Goal: Transaction & Acquisition: Purchase product/service

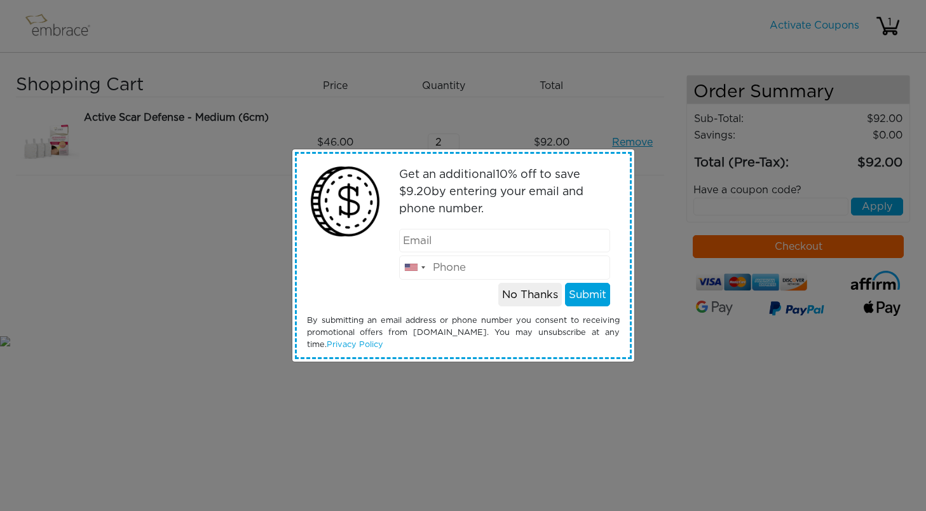
click at [546, 242] on input "email" at bounding box center [504, 241] width 211 height 24
type input "hisamia@gmail.com"
click at [506, 271] on input "tel" at bounding box center [504, 267] width 211 height 24
type input "9174507734"
click at [598, 295] on button "Submit" at bounding box center [587, 295] width 45 height 24
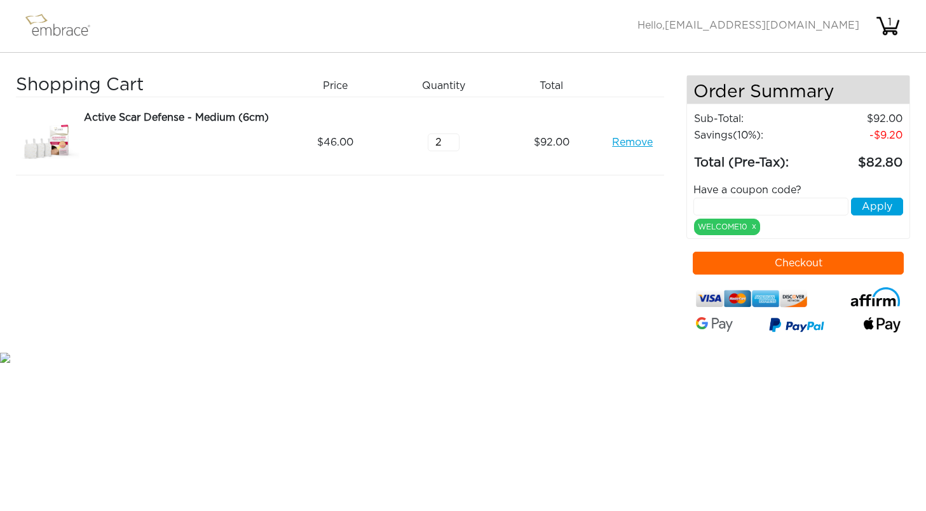
click at [739, 261] on button "Checkout" at bounding box center [798, 263] width 211 height 23
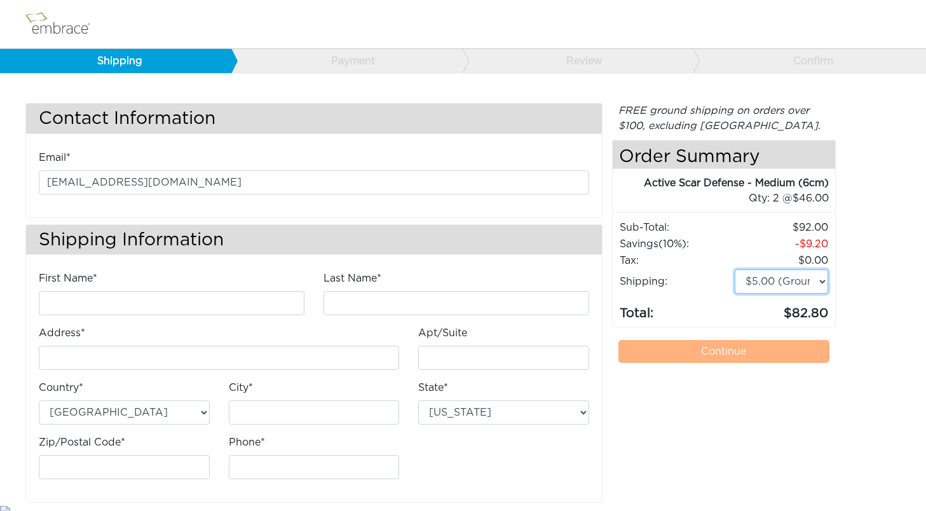
click at [820, 283] on select "$5.00 (Ground) $15.00 (Express Saver) $20.00 (Two Day) $30.00 (Overnight)" at bounding box center [780, 281] width 93 height 24
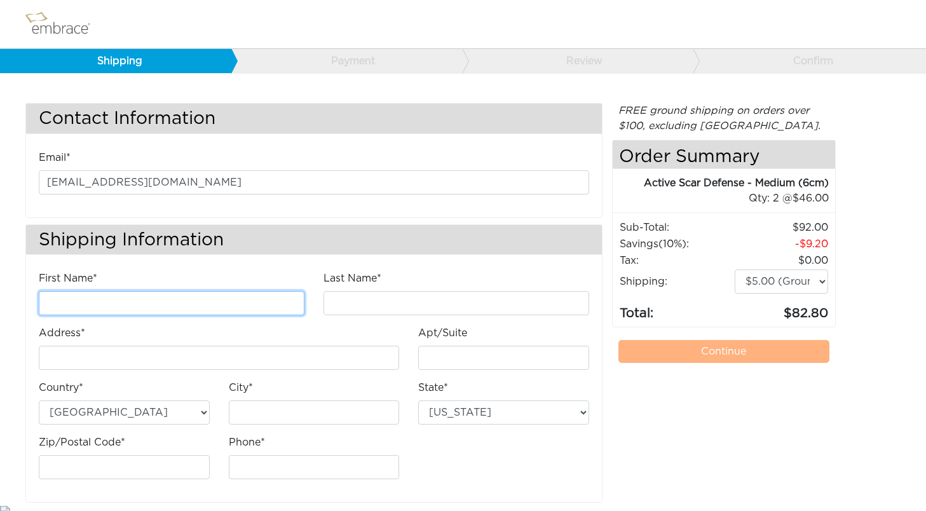
click at [132, 312] on input "First Name*" at bounding box center [172, 303] width 266 height 24
type input "Hisami"
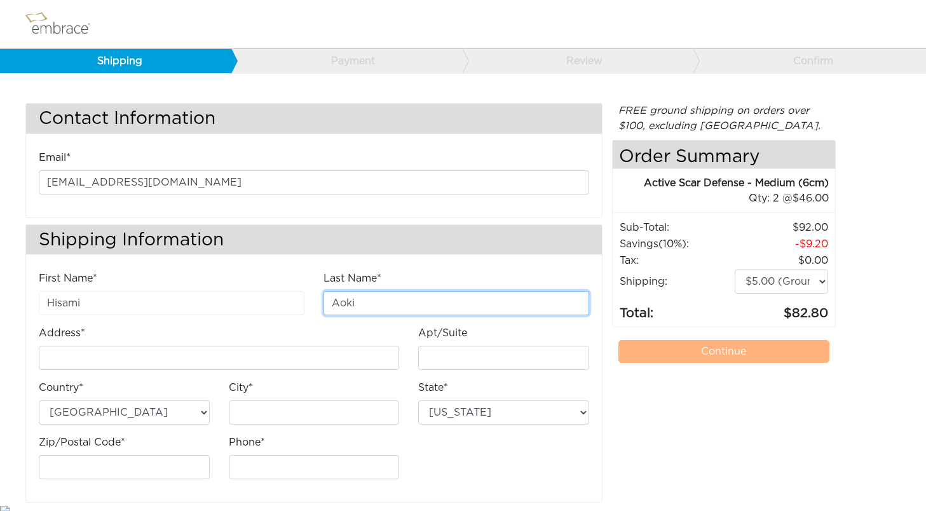
scroll to position [7, 0]
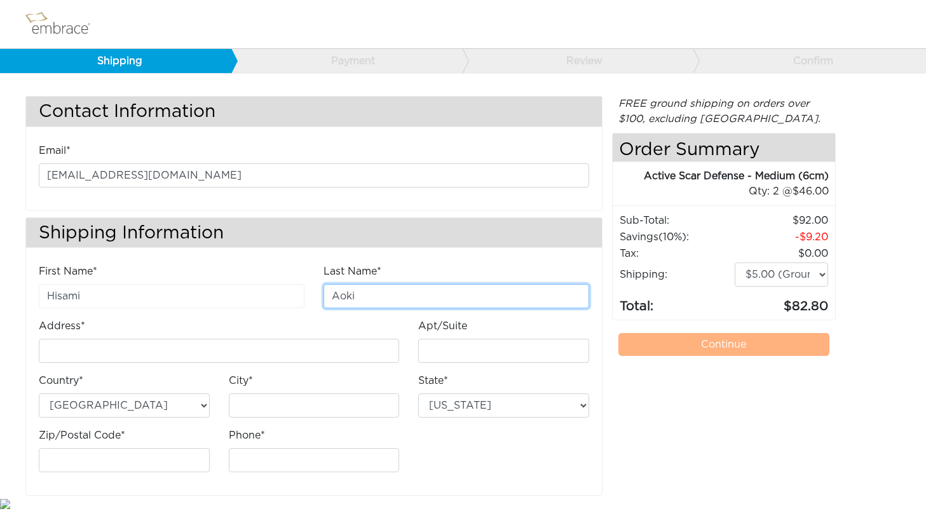
type input "Aoki"
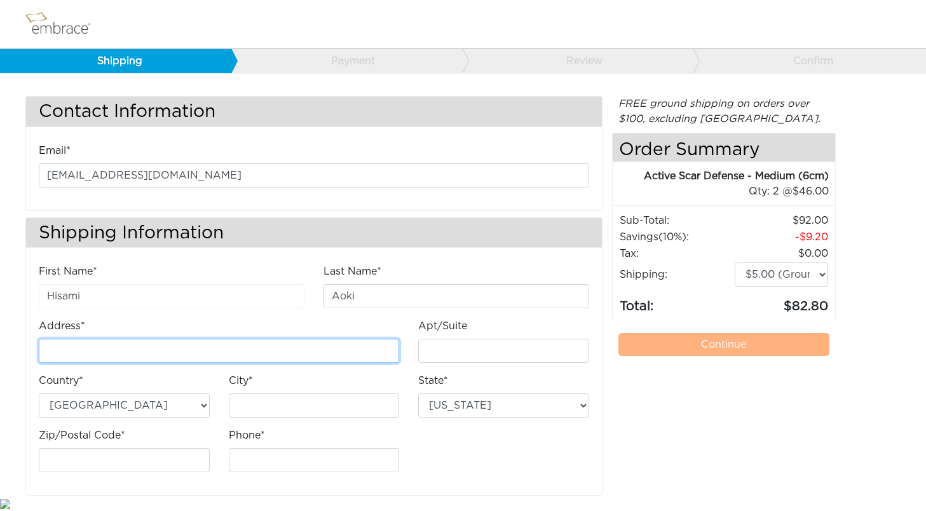
click at [69, 353] on input "Address*" at bounding box center [219, 351] width 360 height 24
type input "hisamia@gmail.com"
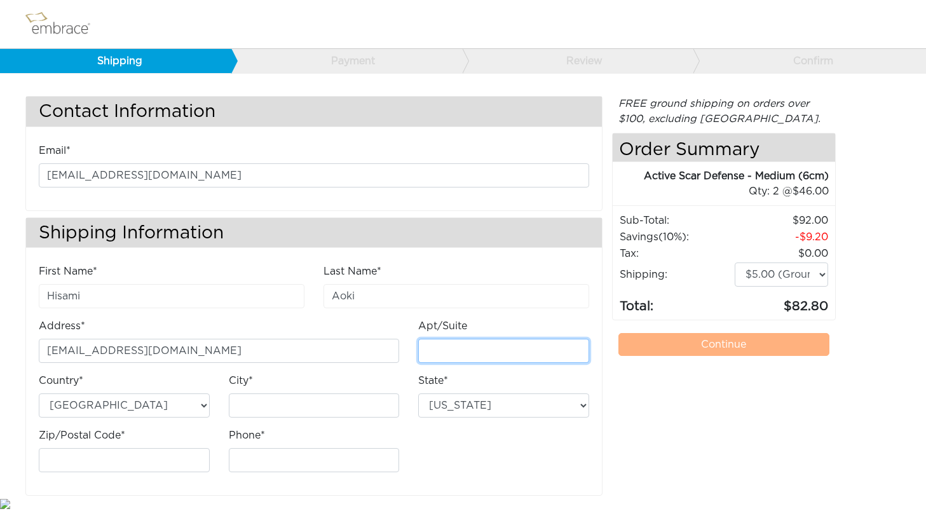
click at [436, 348] on input "Apt/Suite" at bounding box center [503, 351] width 171 height 24
type input "2"
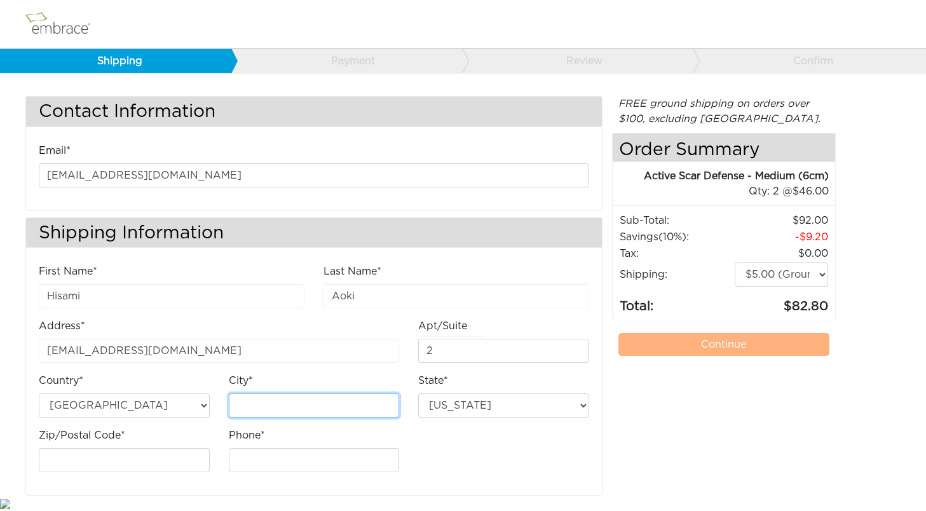
click at [270, 402] on input "City*" at bounding box center [314, 405] width 171 height 24
drag, startPoint x: 266, startPoint y: 408, endPoint x: 283, endPoint y: 407, distance: 17.8
click at [283, 407] on input "Fort Le" at bounding box center [314, 405] width 171 height 24
type input "Fort Lee"
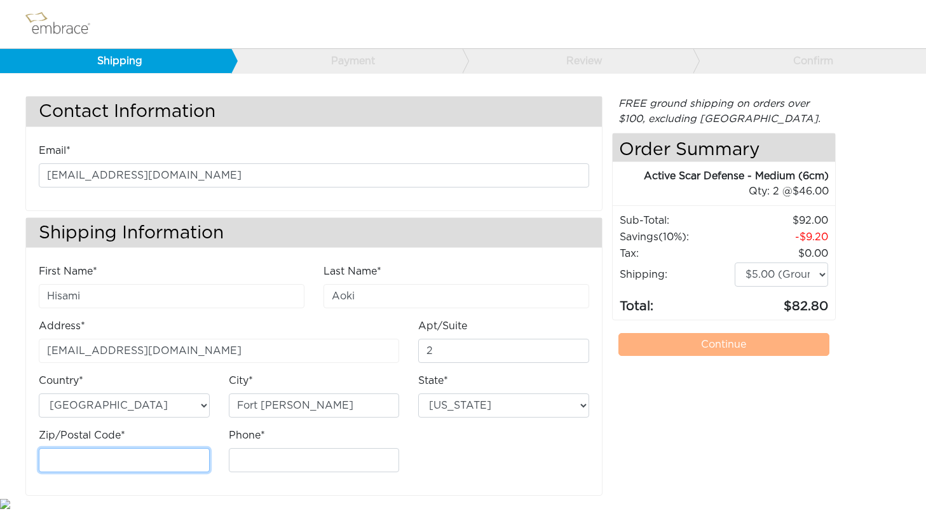
click at [140, 457] on input "Zip/Postal Code*" at bounding box center [124, 460] width 171 height 24
type input "07024"
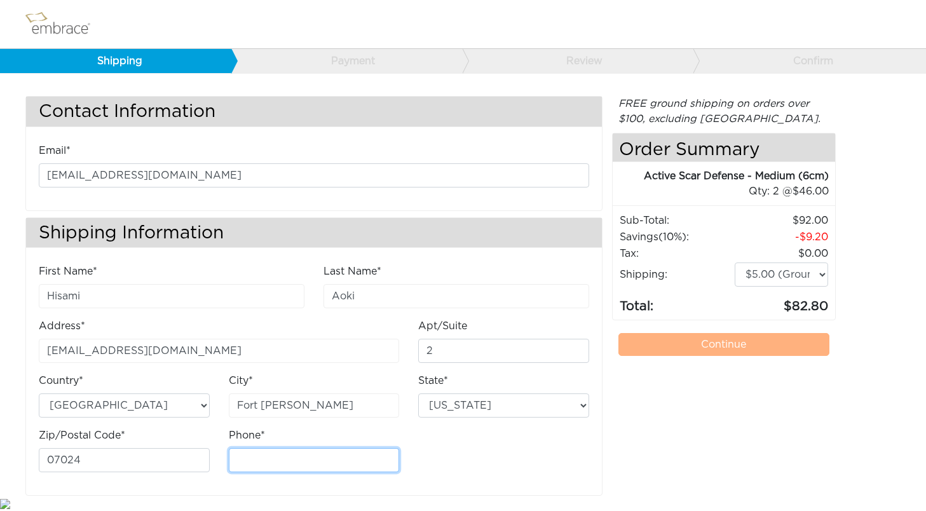
click at [250, 461] on input "Phone*" at bounding box center [314, 460] width 171 height 24
type input "9174507734"
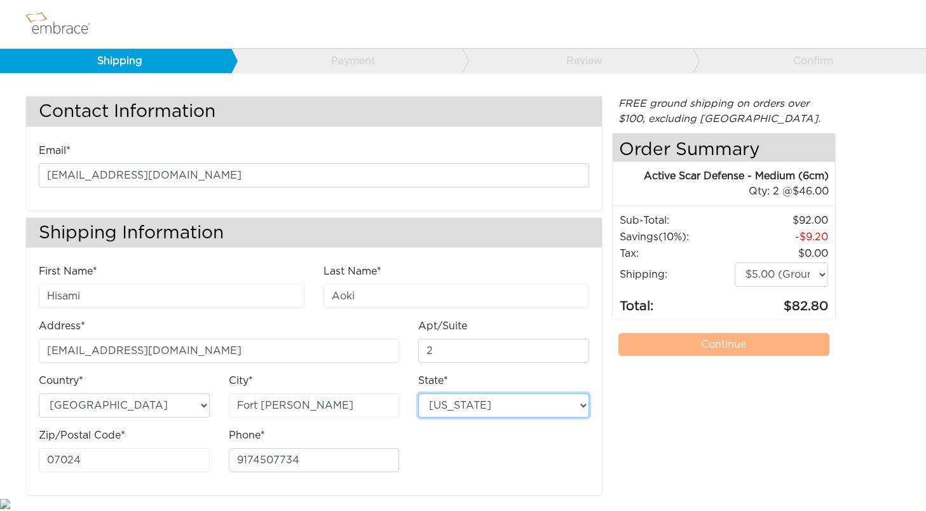
click at [529, 407] on select "Alabama Alaska Arizona Arkansas California Colorado Connecticut District of Col…" at bounding box center [503, 405] width 171 height 24
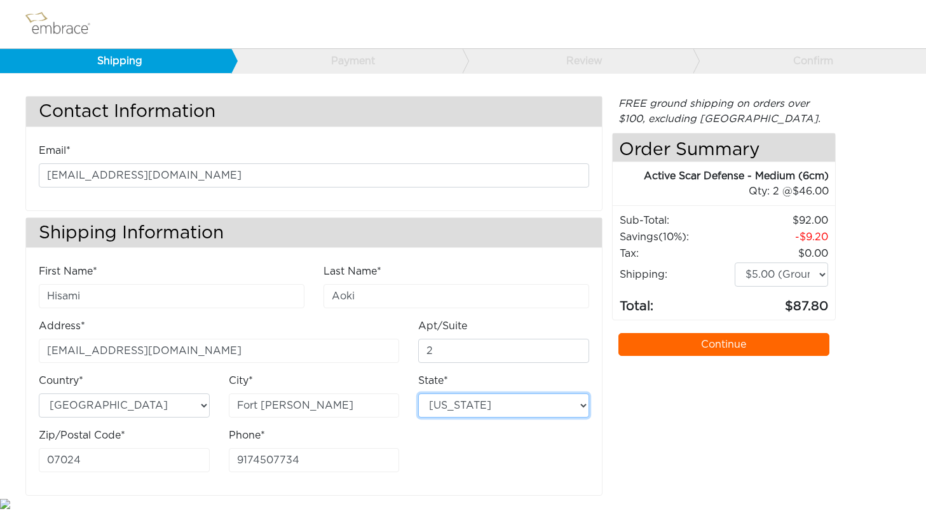
select select "NJ"
click at [418, 393] on select "Alabama Alaska Arizona Arkansas California Colorado Connecticut District of Col…" at bounding box center [503, 405] width 171 height 24
click at [818, 274] on select "$5.00 (Ground) $15.00 (Express Saver) $20.00 (Two Day) $30.00 (Overnight)" at bounding box center [780, 274] width 93 height 24
click at [734, 262] on select "$5.00 (Ground) $15.00 (Express Saver) $20.00 (Two Day) $30.00 (Overnight)" at bounding box center [780, 274] width 93 height 24
click at [821, 275] on select "$5.00 (Ground) $15.00 (Express Saver) $20.00 (Two Day) $30.00 (Overnight)" at bounding box center [780, 274] width 93 height 24
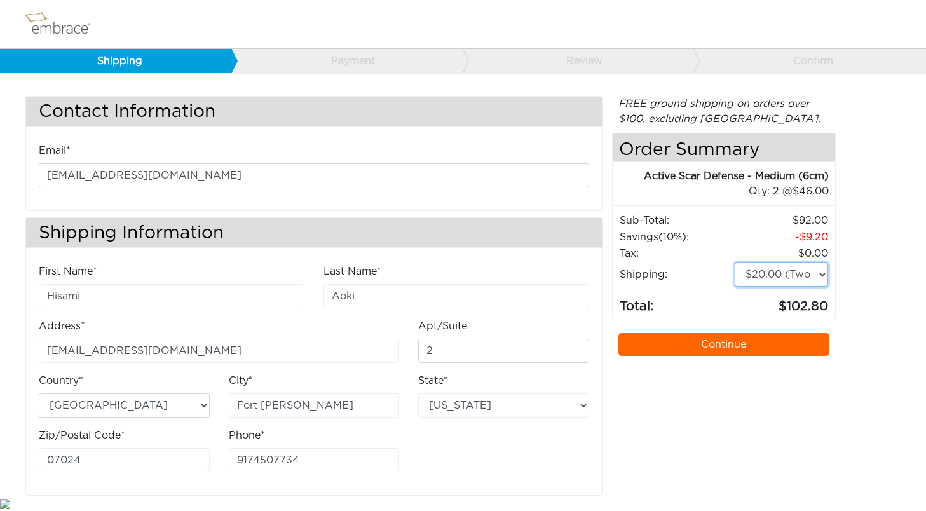
select select "4"
click at [734, 262] on select "$5.00 (Ground) $15.00 (Express Saver) $20.00 (Two Day) $30.00 (Overnight)" at bounding box center [780, 274] width 93 height 24
click at [670, 342] on link "Continue" at bounding box center [723, 344] width 211 height 23
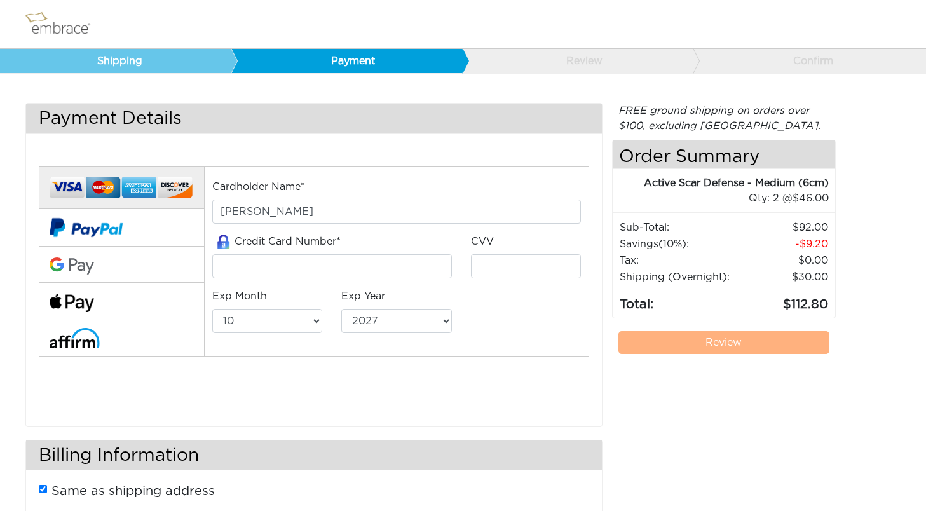
select select "10"
select select "2027"
click at [297, 266] on input "tel" at bounding box center [332, 266] width 240 height 24
type input "4147202419955107"
click at [497, 268] on input "tel" at bounding box center [526, 266] width 110 height 24
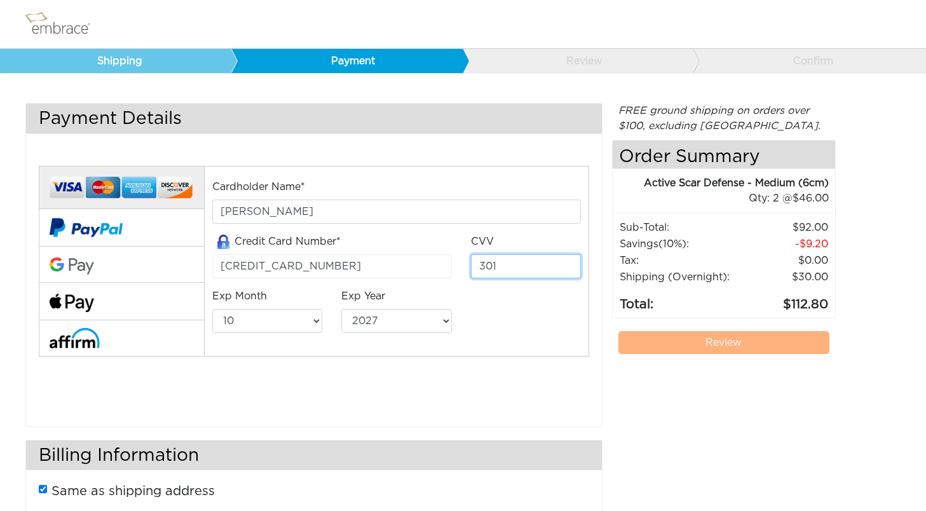
type input "301"
click at [296, 327] on select "01 02 03 04 05 06 07 08 09 10 11 12" at bounding box center [267, 321] width 110 height 24
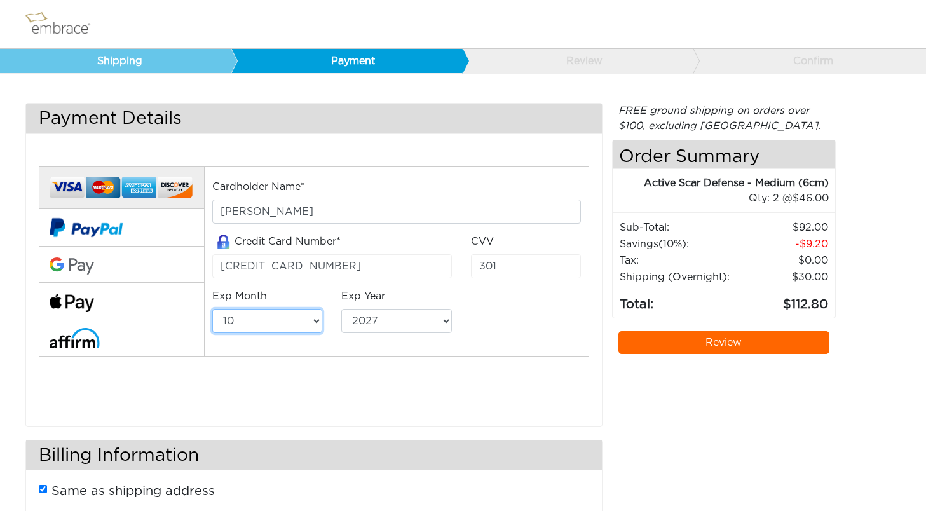
select select "6"
click at [212, 309] on select "01 02 03 04 05 06 07 08 09 10 11 12" at bounding box center [267, 321] width 110 height 24
click at [417, 318] on select "2025 2026 2027 2028 2029 2030 2031 2032 2033 2034 2035 2036 2037 2038 2039" at bounding box center [396, 321] width 110 height 24
select select "2028"
click at [341, 309] on select "2025 2026 2027 2028 2029 2030 2031 2032 2033 2034 2035 2036 2037 2038 2039" at bounding box center [396, 321] width 110 height 24
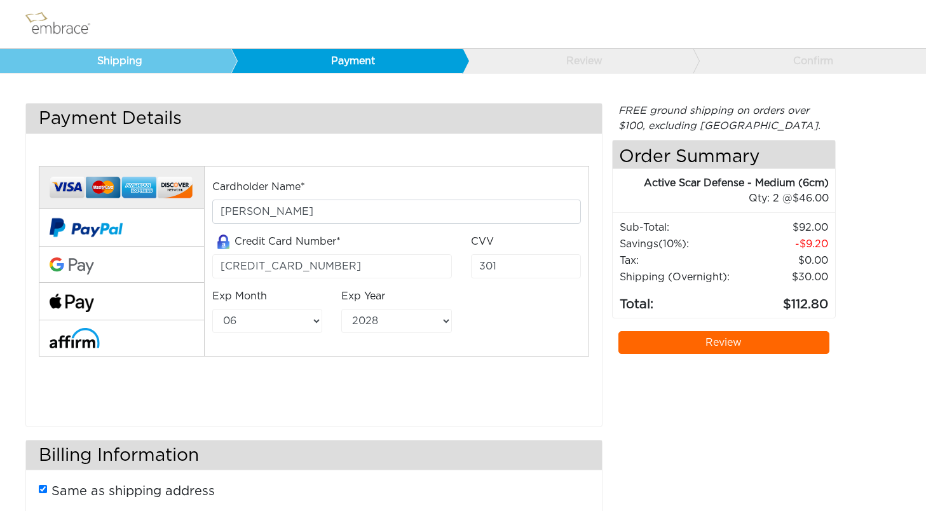
click at [705, 346] on link "Review" at bounding box center [723, 342] width 211 height 23
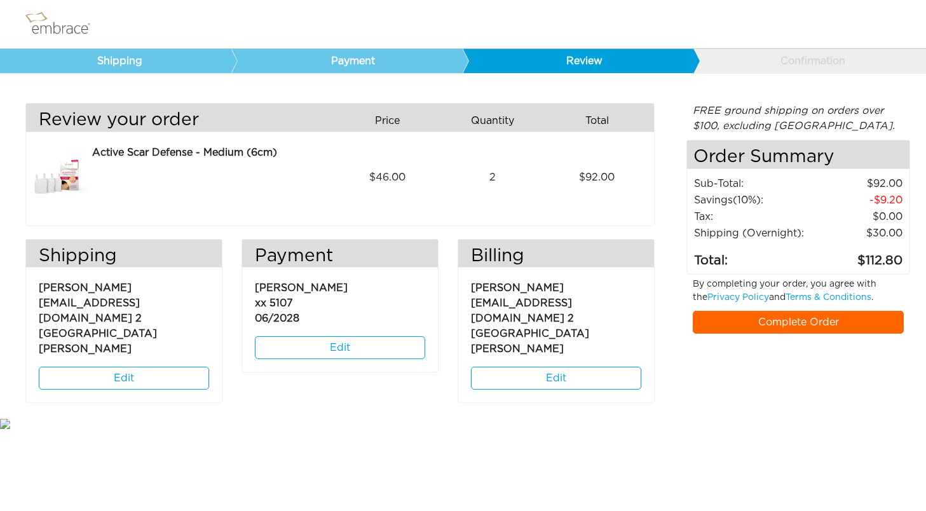
click at [148, 367] on link "Edit" at bounding box center [124, 378] width 170 height 23
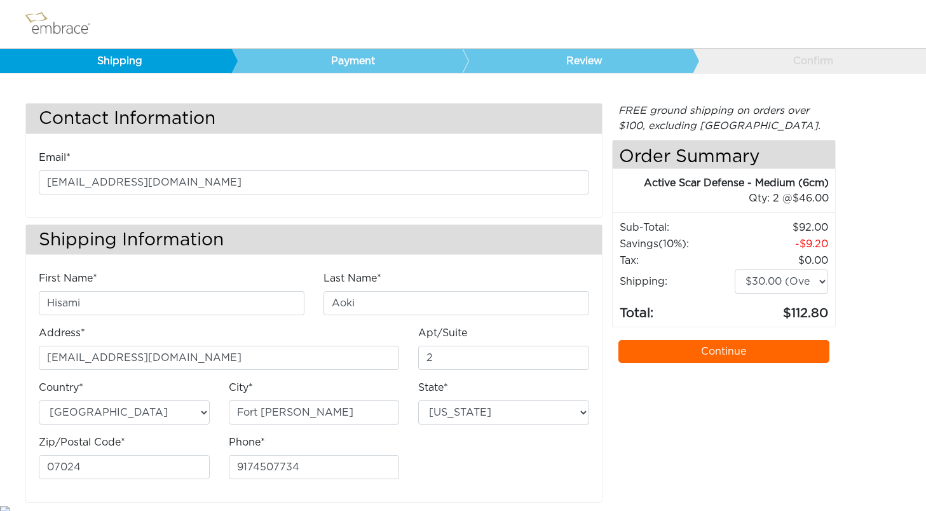
select select "NJ"
select select "4"
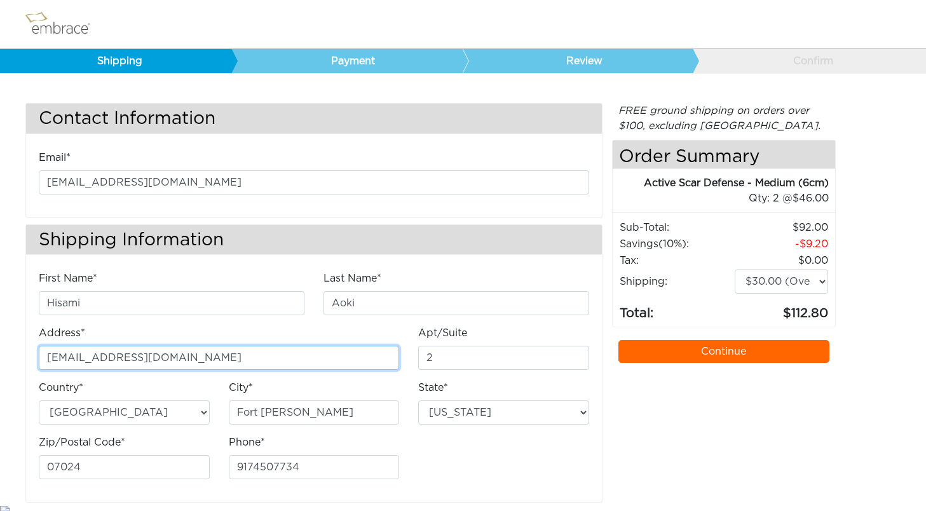
click at [262, 358] on input "[EMAIL_ADDRESS][DOMAIN_NAME]" at bounding box center [219, 358] width 360 height 24
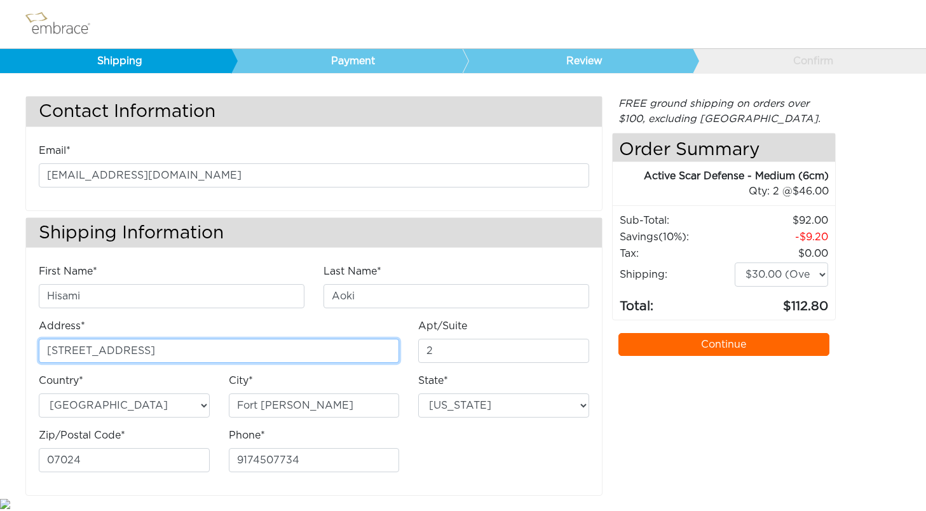
type input "[STREET_ADDRESS]"
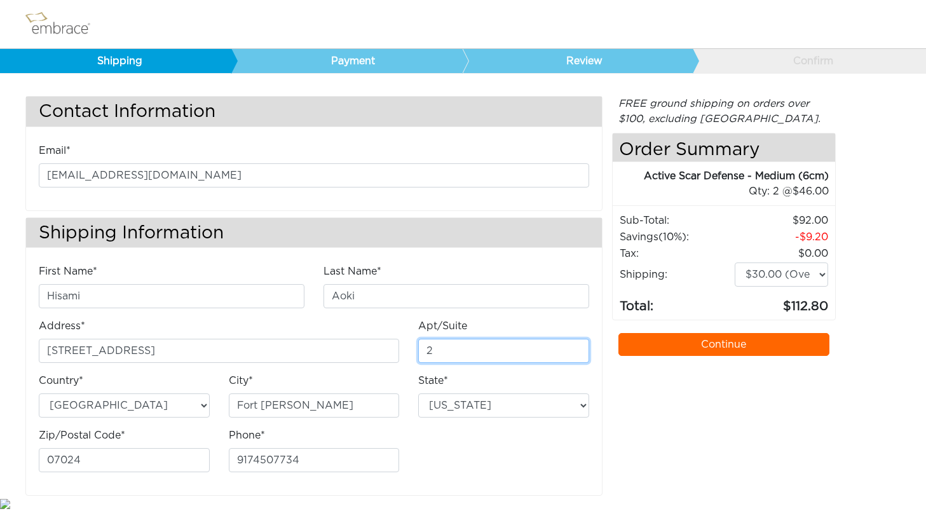
click at [499, 353] on input "2" at bounding box center [503, 351] width 171 height 24
click at [427, 348] on input "2" at bounding box center [503, 351] width 171 height 24
click at [696, 347] on link "Continue" at bounding box center [723, 344] width 211 height 23
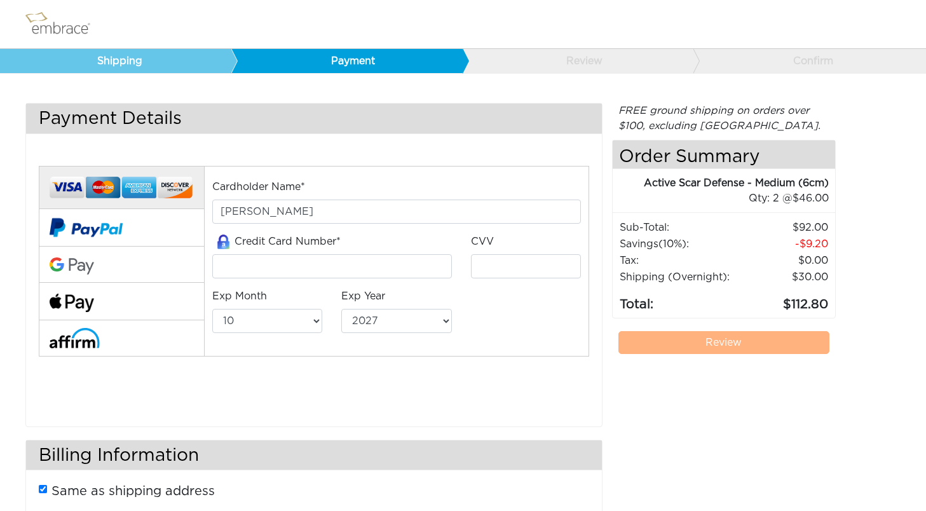
select select "10"
select select "2027"
click at [377, 269] on input "tel" at bounding box center [332, 266] width 240 height 24
type input "4147202419955107"
click at [518, 267] on input "tel" at bounding box center [526, 266] width 110 height 24
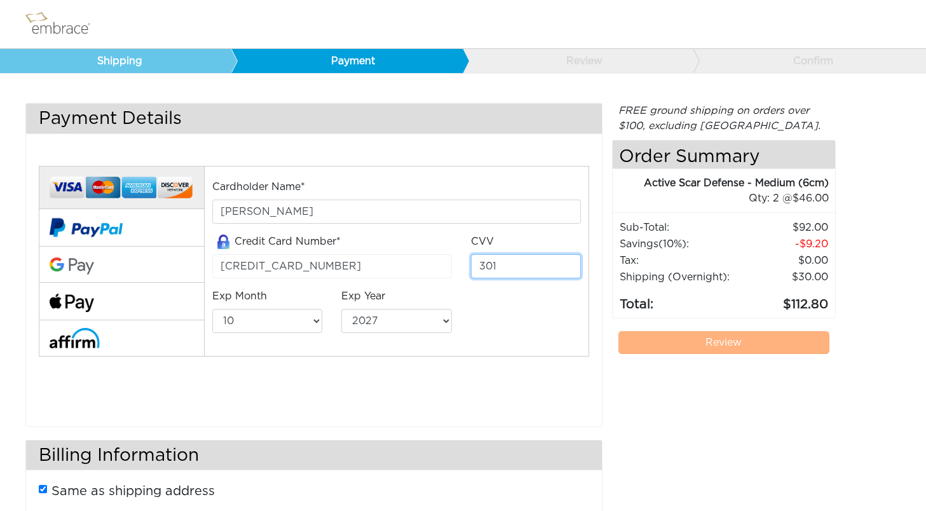
type input "301"
click at [287, 314] on select "01 02 03 04 05 06 07 08 09 10 11 12" at bounding box center [267, 321] width 110 height 24
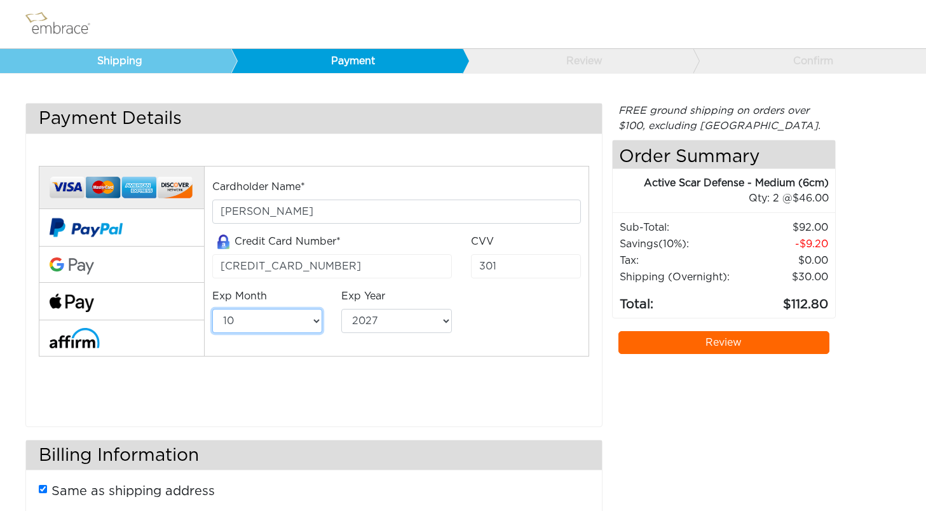
select select "6"
click at [212, 309] on select "01 02 03 04 05 06 07 08 09 10 11 12" at bounding box center [267, 321] width 110 height 24
click at [420, 327] on select "2025 2026 2027 2028 2029 2030 2031 2032 2033 2034 2035 2036 2037 2038 2039" at bounding box center [396, 321] width 110 height 24
select select "2028"
click at [341, 309] on select "2025 2026 2027 2028 2029 2030 2031 2032 2033 2034 2035 2036 2037 2038 2039" at bounding box center [396, 321] width 110 height 24
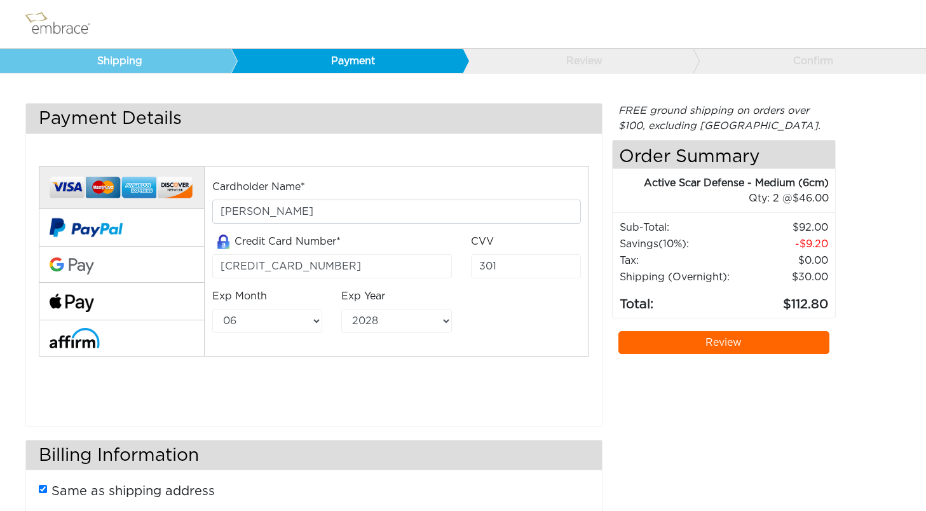
click at [711, 344] on link "Review" at bounding box center [723, 342] width 211 height 23
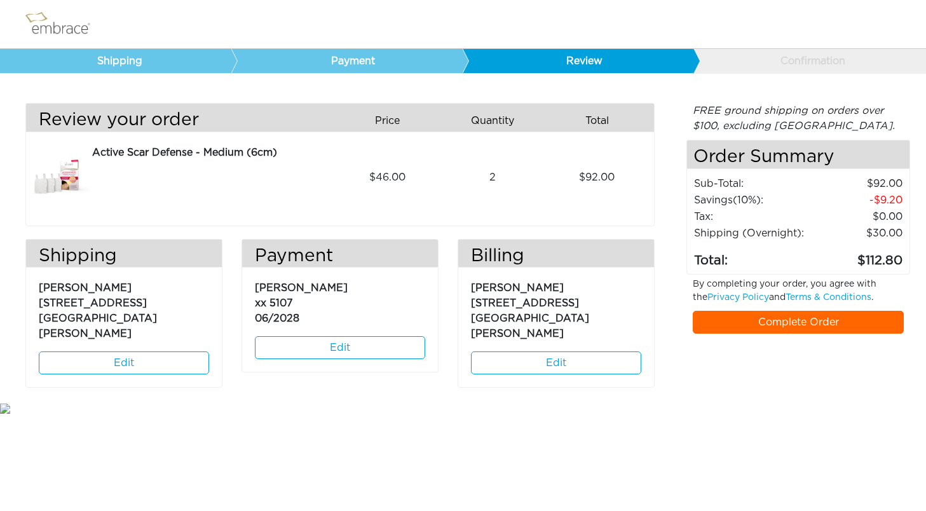
click at [738, 325] on link "Complete Order" at bounding box center [798, 322] width 211 height 23
